Goal: Task Accomplishment & Management: Use online tool/utility

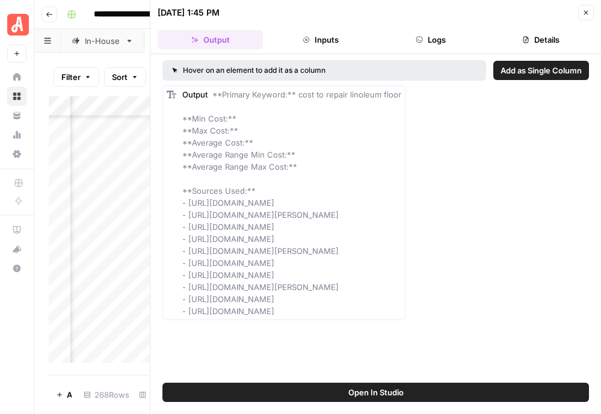
scroll to position [3870, 322]
click at [585, 13] on icon "button" at bounding box center [586, 12] width 7 height 7
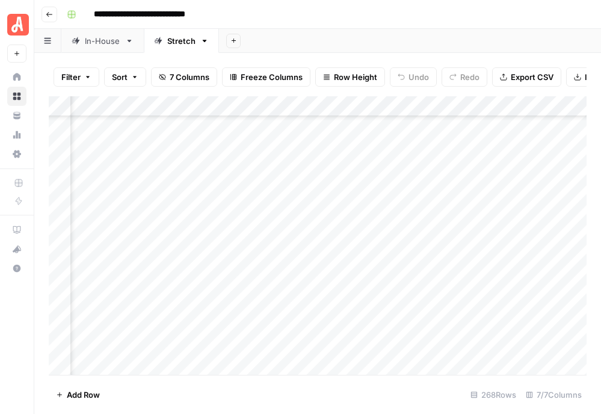
click at [405, 207] on div "Add Column" at bounding box center [318, 235] width 538 height 279
click at [423, 205] on div "Add Column" at bounding box center [318, 235] width 538 height 279
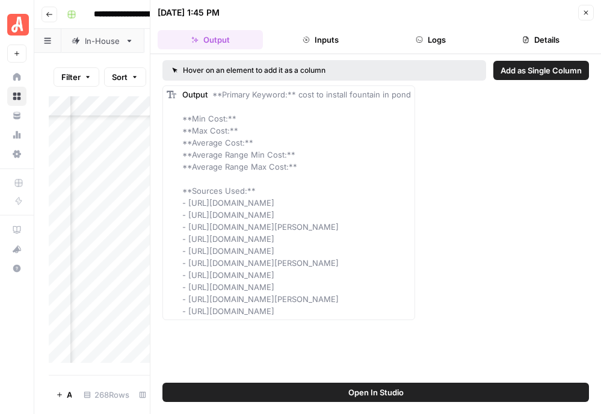
drag, startPoint x: 187, startPoint y: 203, endPoint x: 409, endPoint y: 332, distance: 256.3
click at [409, 332] on div "Hover on an element to add it as a column Add as Single Column Output **Primary…" at bounding box center [376, 218] width 451 height 329
copy span "[URL][DOMAIN_NAME] - [URL][DOMAIN_NAME] - [URL][DOMAIN_NAME][PERSON_NAME] - [UR…"
click at [588, 16] on button "Close" at bounding box center [587, 13] width 16 height 16
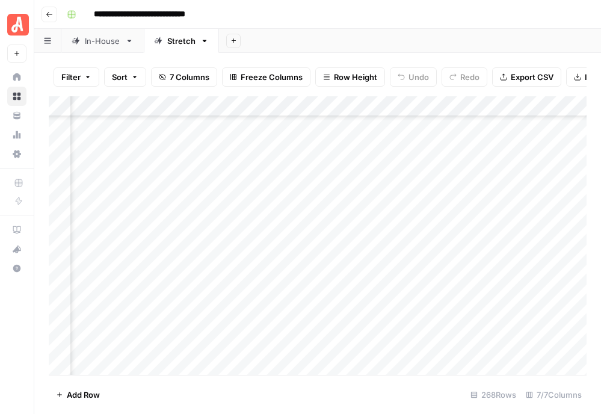
click at [435, 227] on div "Add Column" at bounding box center [318, 235] width 538 height 279
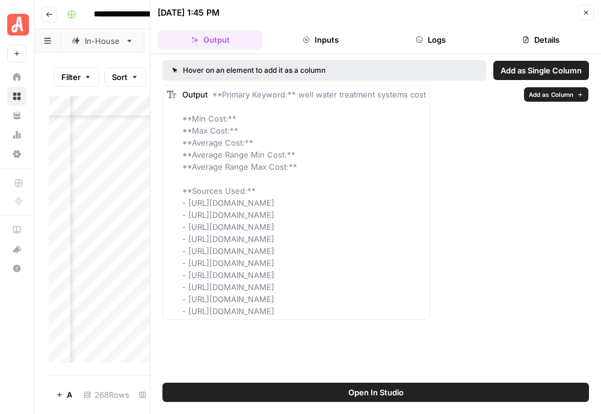
drag, startPoint x: 402, startPoint y: 313, endPoint x: 180, endPoint y: 203, distance: 247.4
click at [180, 203] on div "Output **Primary Keyword:** well water treatment systems cost **Min Cost:** **M…" at bounding box center [297, 202] width 268 height 235
copy span "- [URL][DOMAIN_NAME] - [URL][DOMAIN_NAME] - [URL][DOMAIN_NAME] - [URL][DOMAIN_N…"
